Goal: Task Accomplishment & Management: Use online tool/utility

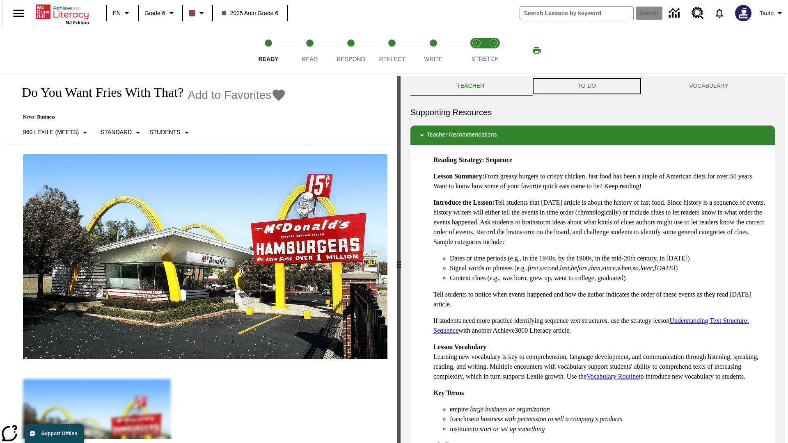
click at [587, 86] on button "TO-DO" at bounding box center [587, 86] width 112 height 20
